Goal: Task Accomplishment & Management: Manage account settings

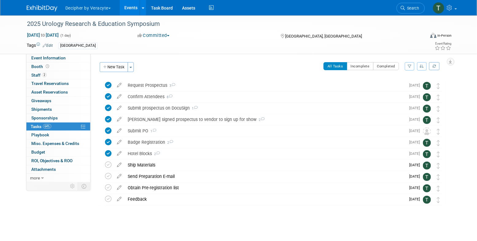
drag, startPoint x: 0, startPoint y: 0, endPoint x: 133, endPoint y: 9, distance: 133.0
click at [133, 9] on link "Events" at bounding box center [131, 7] width 22 height 15
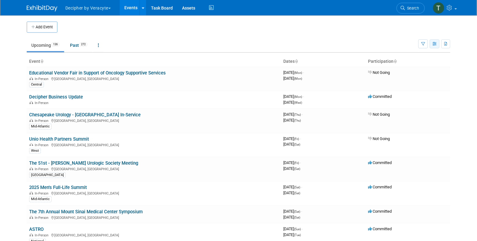
click at [436, 45] on icon "button" at bounding box center [435, 44] width 5 height 4
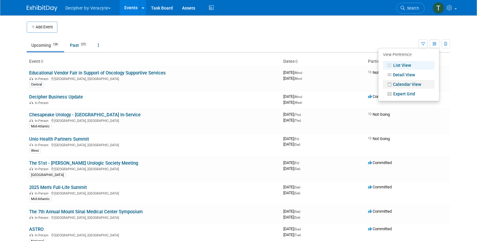
click at [412, 83] on link "Calendar View" at bounding box center [409, 84] width 52 height 9
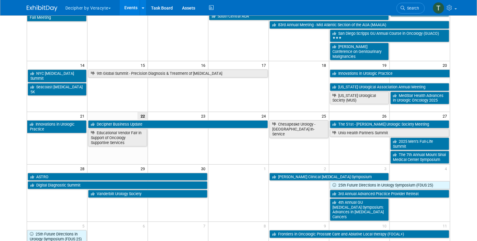
scroll to position [124, 0]
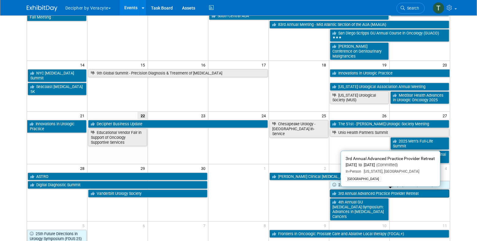
click at [405, 191] on link "3rd Annual Advanced Practice Provider Retreat" at bounding box center [389, 193] width 119 height 8
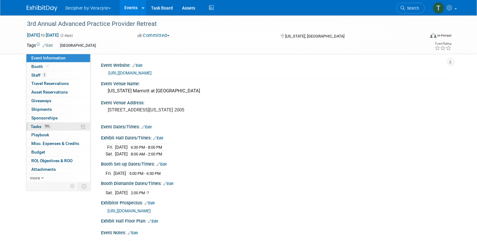
click at [70, 129] on link "70% Tasks 70%" at bounding box center [58, 126] width 64 height 8
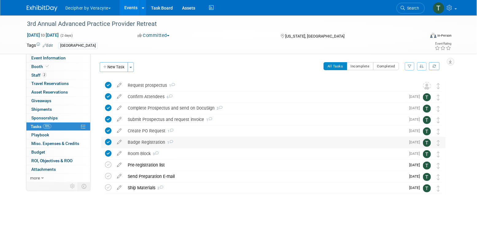
click at [149, 143] on div "Badge Registration 1" at bounding box center [265, 142] width 281 height 10
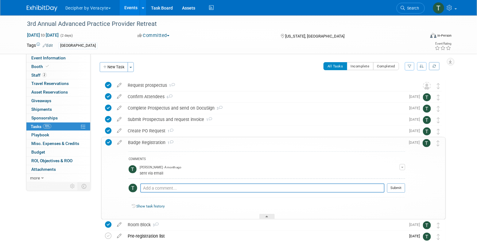
click at [149, 143] on div "Badge Registration 1" at bounding box center [265, 142] width 280 height 10
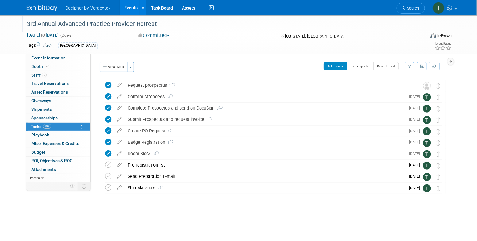
click at [99, 23] on div "3rd Annual Advanced Practice Provider Retreat" at bounding box center [220, 23] width 391 height 11
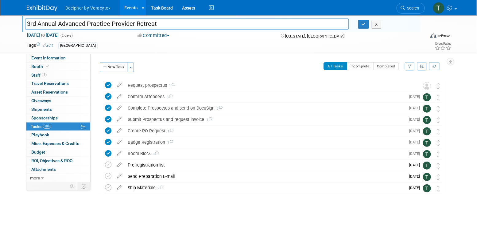
click at [99, 23] on input "3rd Annual Advanced Practice Provider Retreat" at bounding box center [187, 23] width 324 height 11
click at [135, 13] on link "Events" at bounding box center [131, 7] width 22 height 15
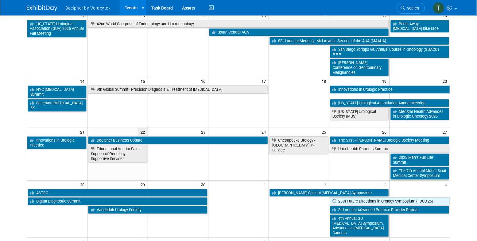
scroll to position [108, 0]
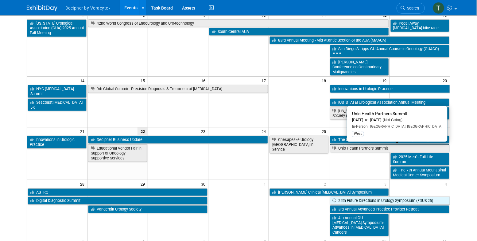
click at [376, 146] on link "Unio Health Partners Summit" at bounding box center [389, 148] width 119 height 8
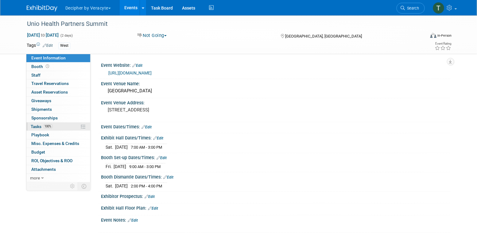
click at [47, 129] on link "100% Tasks 100%" at bounding box center [58, 126] width 64 height 8
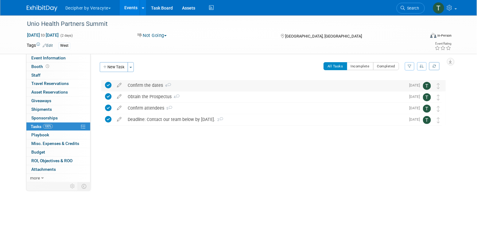
click at [168, 85] on icon at bounding box center [169, 84] width 4 height 3
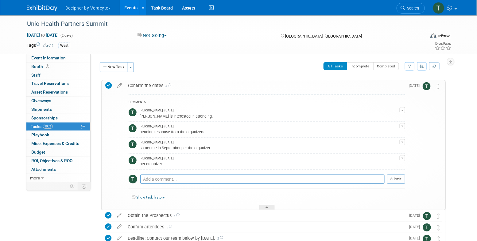
click at [184, 88] on div "Confirm the dates 4" at bounding box center [265, 85] width 280 height 10
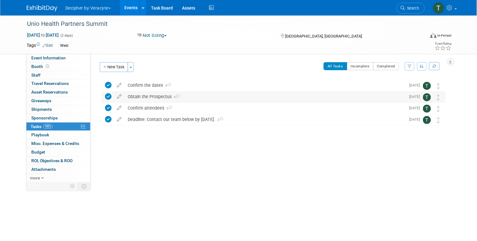
click at [184, 98] on div "Obtain the Prospectus 4" at bounding box center [265, 96] width 281 height 10
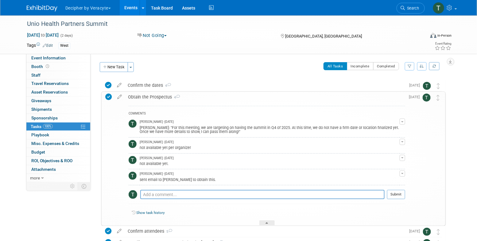
click at [190, 99] on div "Obtain the Prospectus 4" at bounding box center [265, 97] width 280 height 10
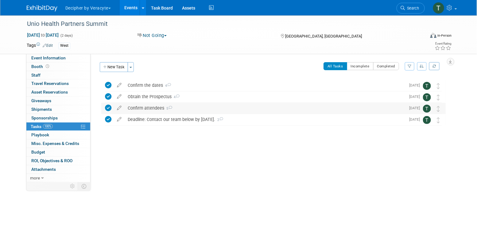
click at [192, 105] on div "Confirm attendees 5" at bounding box center [265, 108] width 281 height 10
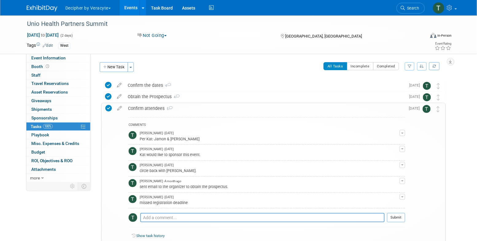
click at [192, 106] on div "Confirm attendees 5" at bounding box center [265, 108] width 280 height 10
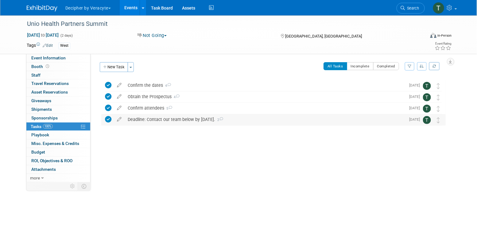
click at [192, 124] on div "Deadline: Contact our team below by Friday, August 29th. 2" at bounding box center [265, 119] width 281 height 10
